Goal: Task Accomplishment & Management: Manage account settings

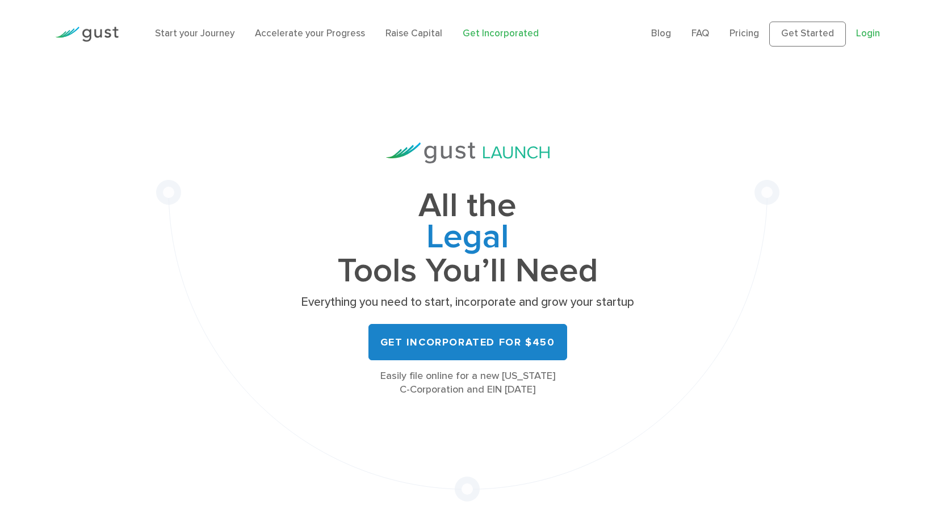
click at [867, 34] on link "Login" at bounding box center [868, 33] width 24 height 11
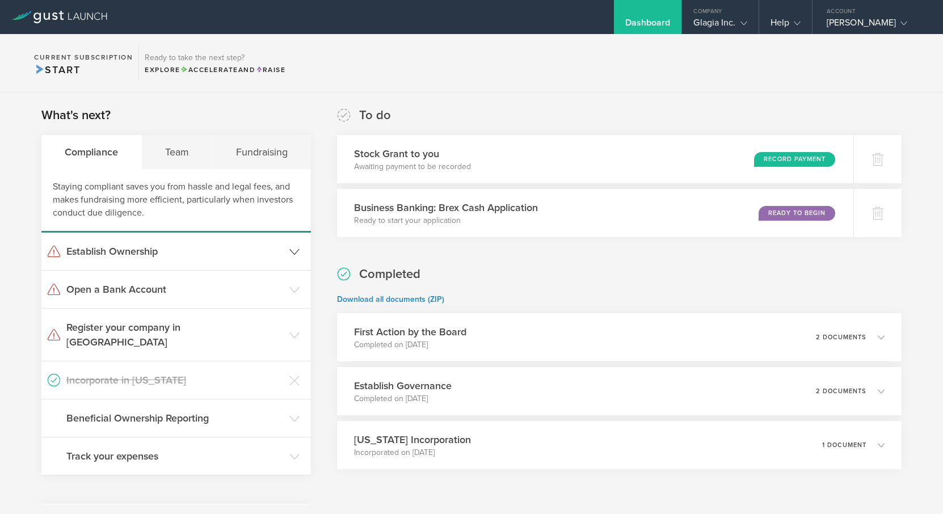
click at [291, 253] on icon at bounding box center [294, 252] width 10 height 10
